Goal: Browse casually: Explore the website without a specific task or goal

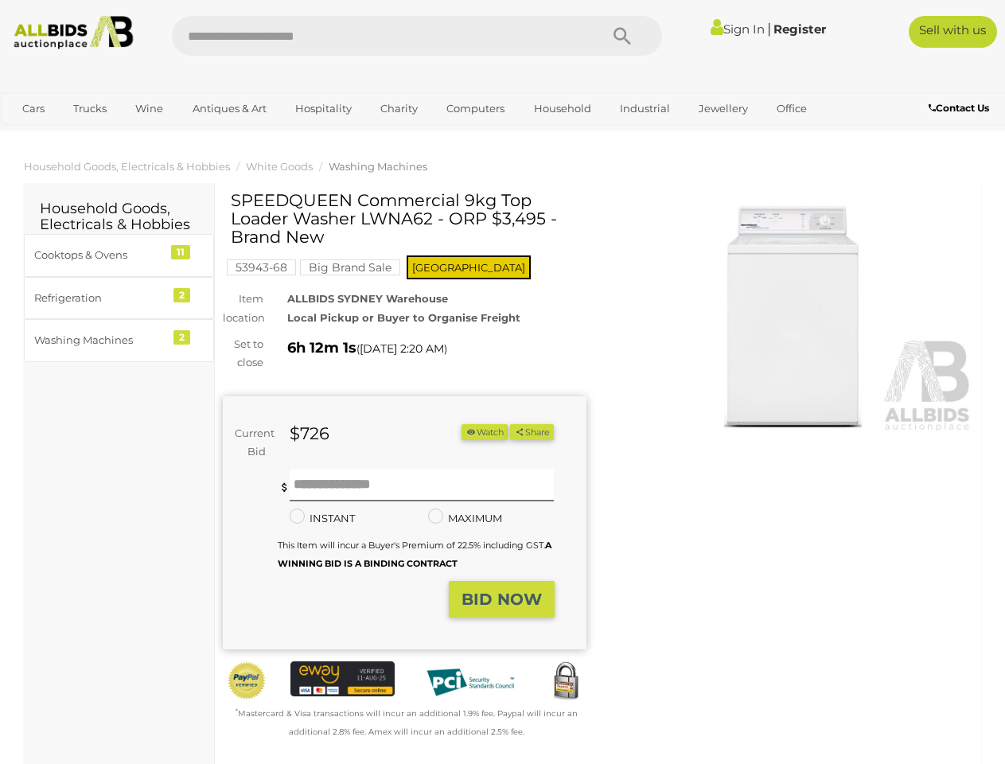
click at [502, 382] on div "SPEEDQUEEN Commercial 9kg Top Loader Washer LWNA62 - ORP $3,495 - Brand New 539…" at bounding box center [405, 466] width 364 height 550
click at [622, 36] on icon "Search" at bounding box center [621, 37] width 17 height 24
click at [33, 108] on link "Cars" at bounding box center [33, 108] width 43 height 26
click at [90, 108] on link "Trucks" at bounding box center [90, 108] width 54 height 26
click at [149, 108] on link "Wine" at bounding box center [149, 108] width 49 height 26
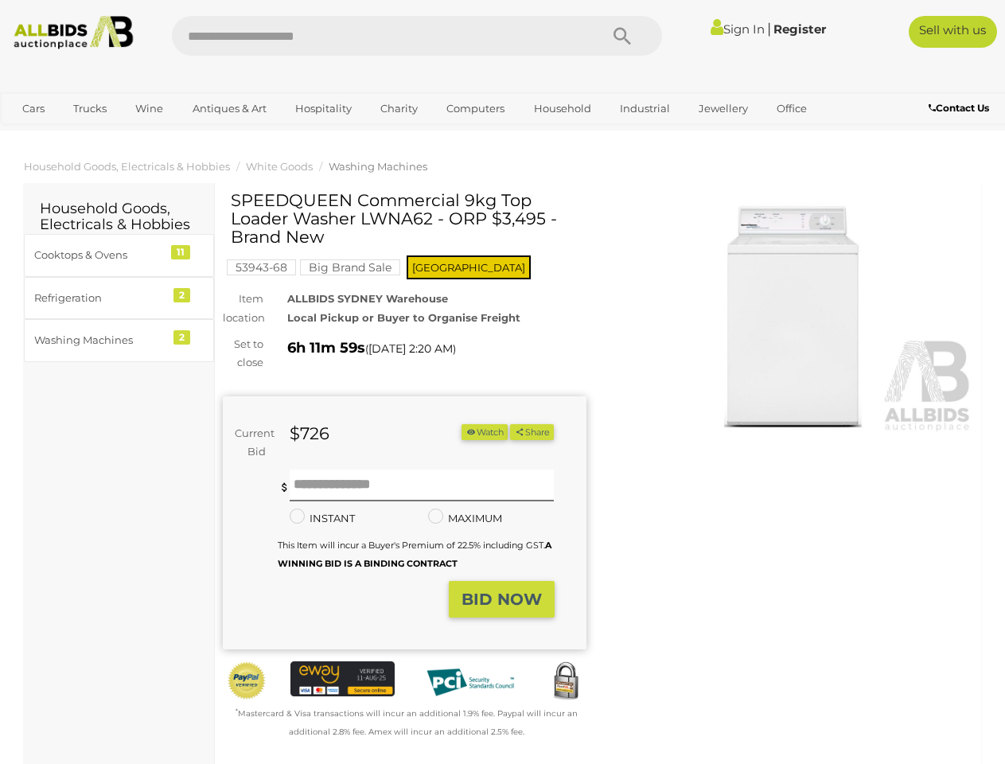
click at [228, 108] on link "Antiques & Art" at bounding box center [229, 108] width 95 height 26
click at [322, 108] on link "Hospitality" at bounding box center [323, 108] width 77 height 26
click at [398, 108] on link "Charity" at bounding box center [399, 108] width 58 height 26
click at [473, 108] on link "Computers" at bounding box center [475, 108] width 79 height 26
click at [560, 108] on link "Household" at bounding box center [562, 108] width 78 height 26
